Goal: Information Seeking & Learning: Learn about a topic

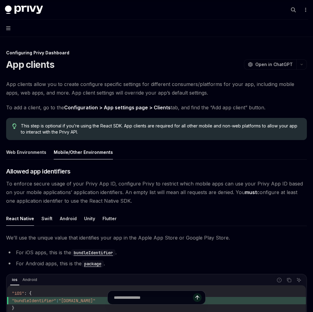
scroll to position [104, 0]
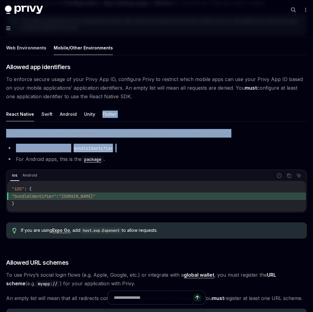
click at [126, 152] on div "​ Allowed app identifiers To enforce secure usage of your Privy App ID, configu…" at bounding box center [156, 279] width 301 height 432
click at [125, 152] on li "For iOS apps, this is the bundleIdentifier ." at bounding box center [156, 148] width 301 height 9
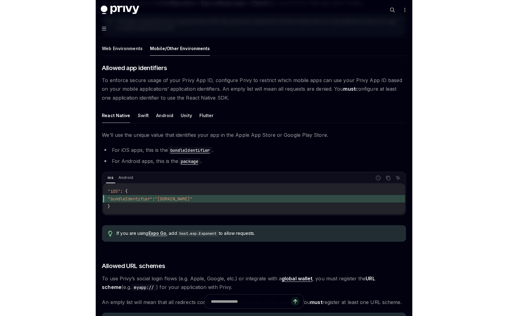
scroll to position [0, 0]
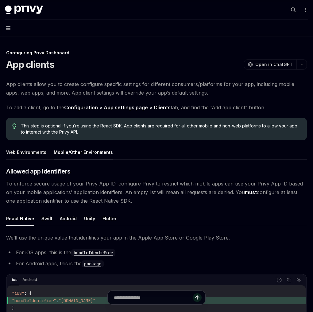
click at [7, 27] on icon "button" at bounding box center [8, 28] width 4 height 5
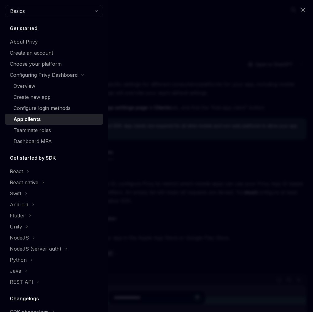
click at [241, 74] on div "Close navigation Basics Get started About Privy Create an account Choose your p…" at bounding box center [156, 156] width 313 height 312
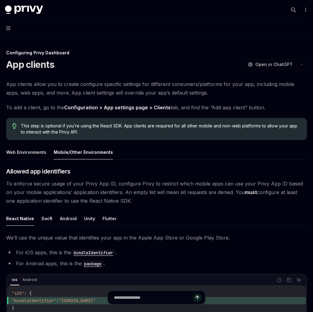
type textarea "*"
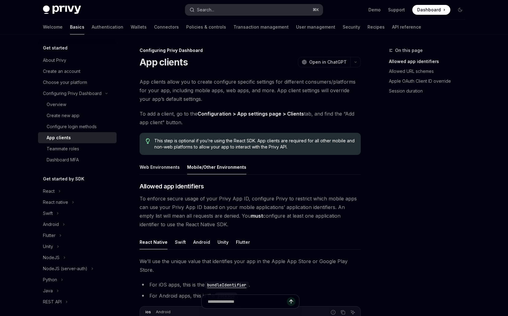
click at [258, 8] on button "Search... ⌘ K" at bounding box center [254, 9] width 138 height 11
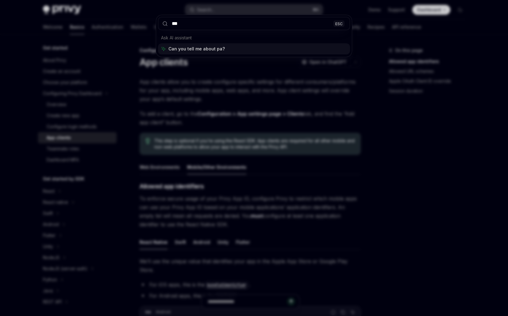
type input "****"
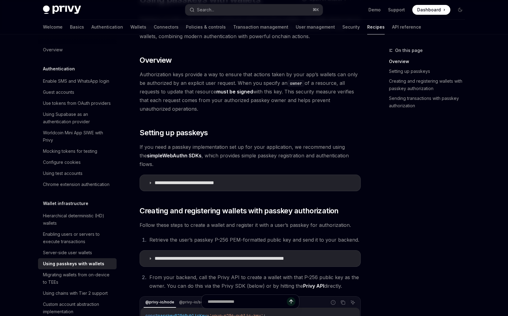
scroll to position [87, 0]
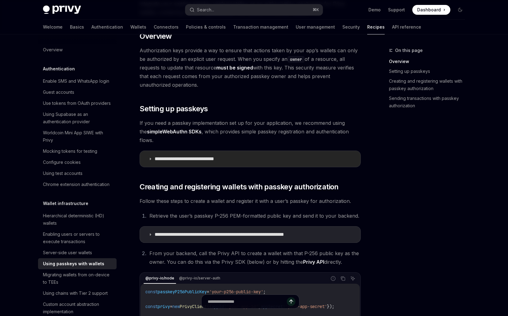
click at [223, 154] on summary "**********" at bounding box center [250, 159] width 221 height 16
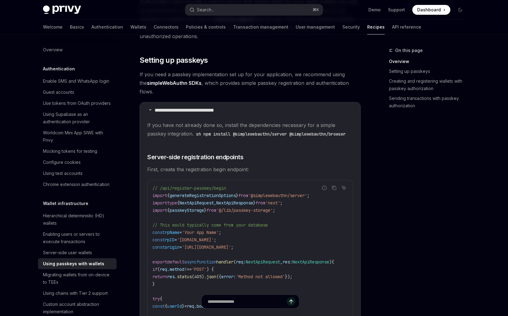
scroll to position [137, 0]
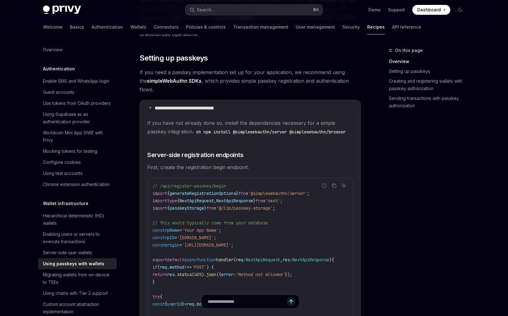
type textarea "*"
